Goal: Information Seeking & Learning: Learn about a topic

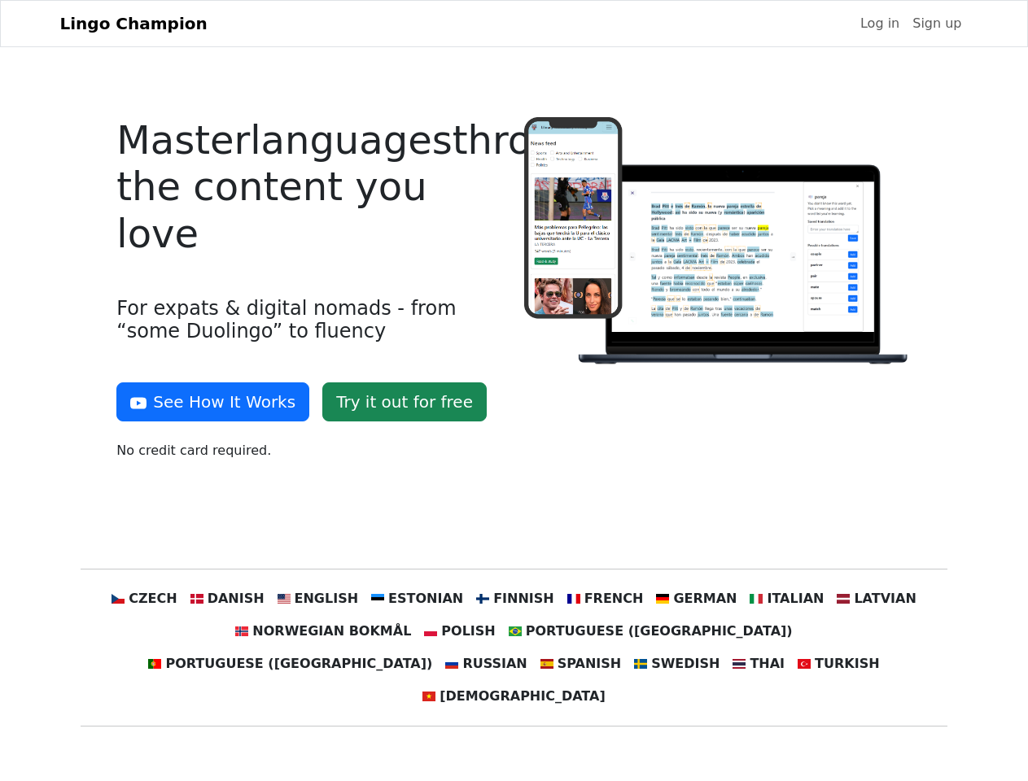
click at [514, 391] on div at bounding box center [717, 295] width 407 height 357
click at [207, 402] on button "See How It Works" at bounding box center [212, 402] width 193 height 39
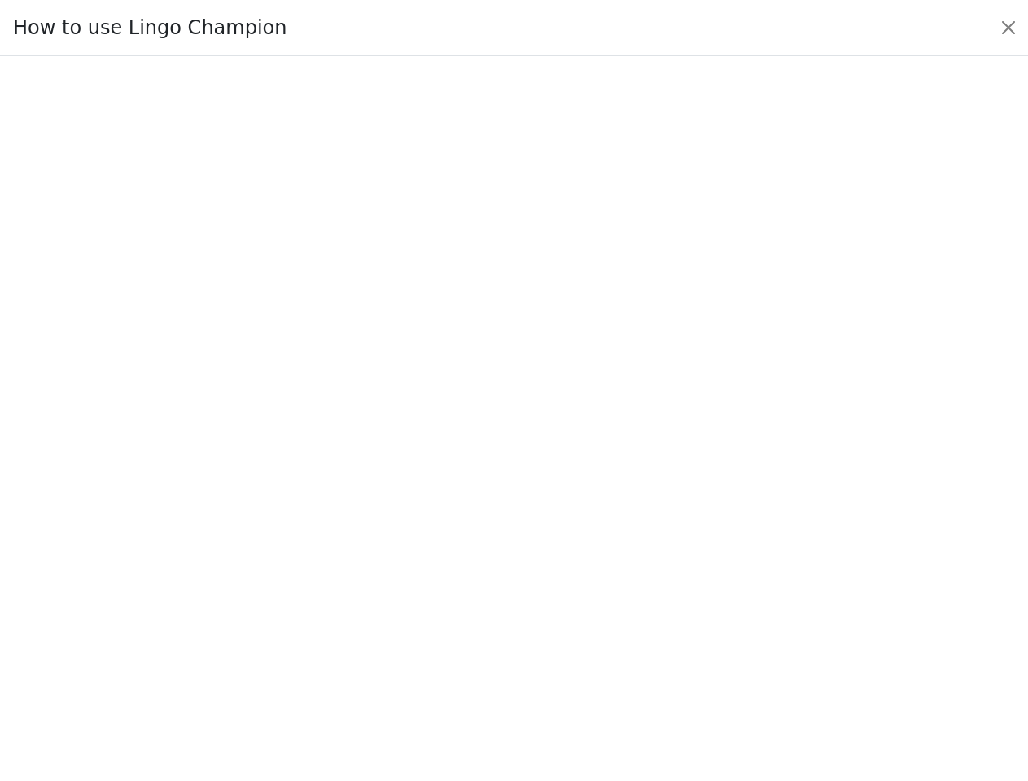
click at [252, 599] on div at bounding box center [514, 418] width 952 height 563
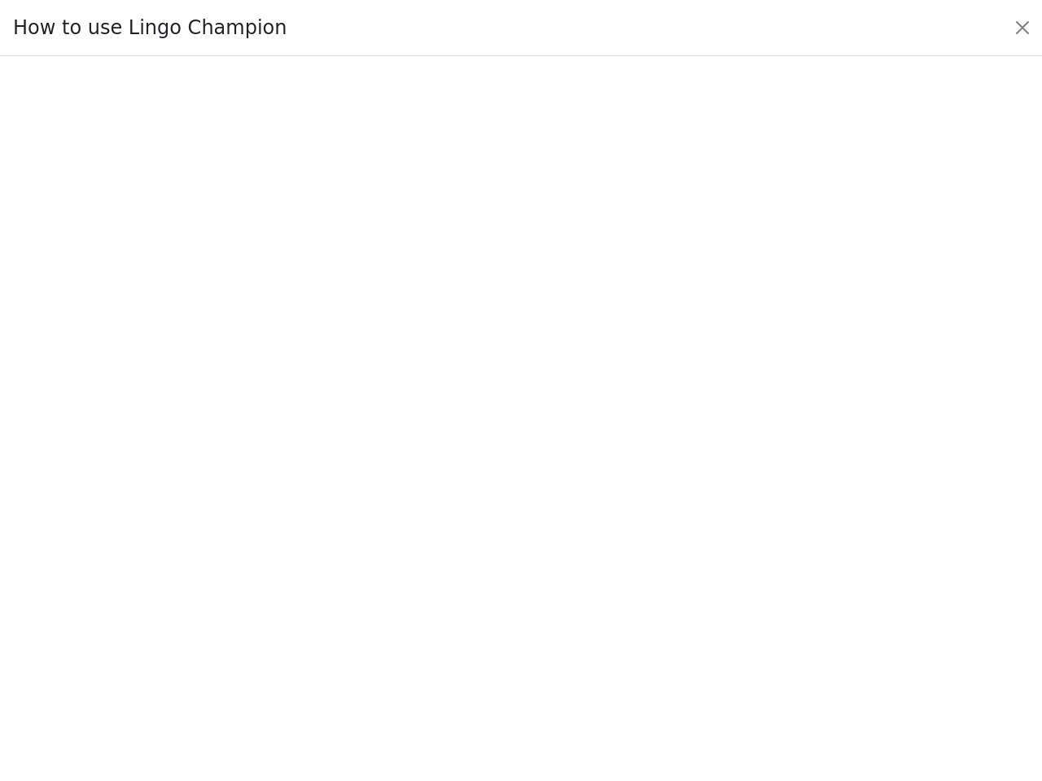
click at [334, 599] on div at bounding box center [520, 419] width 965 height 571
click at [423, 599] on div at bounding box center [520, 419] width 965 height 571
click at [513, 599] on div at bounding box center [520, 419] width 965 height 571
click at [594, 599] on div at bounding box center [520, 419] width 965 height 571
click at [678, 599] on div at bounding box center [520, 419] width 965 height 571
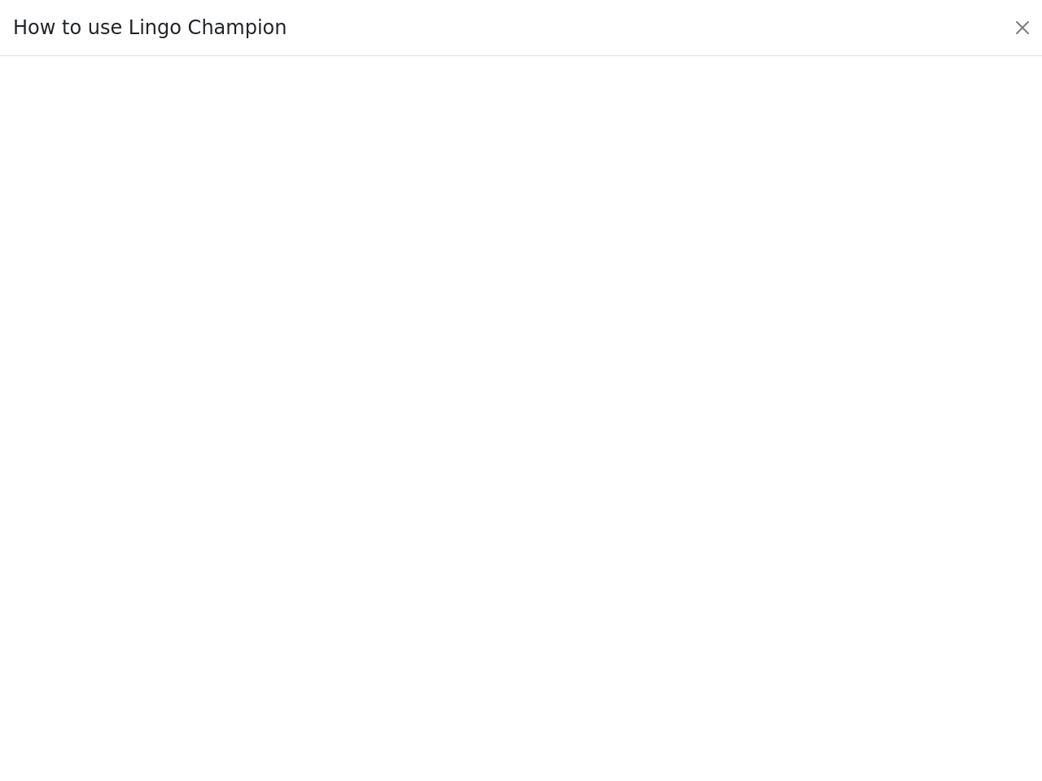
click at [762, 599] on div at bounding box center [520, 419] width 965 height 571
